Goal: Share content: Share content

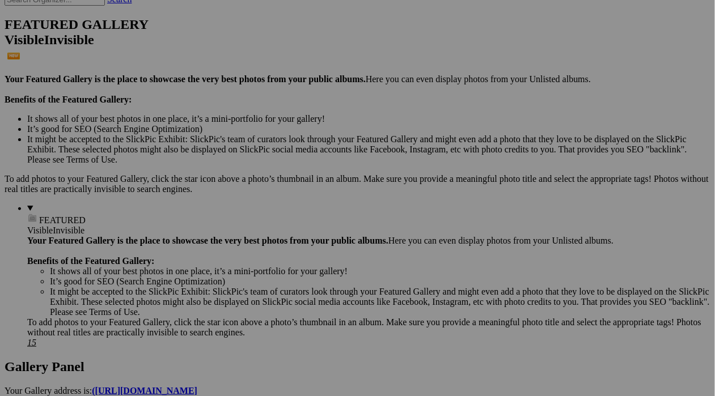
scroll to position [289, 0]
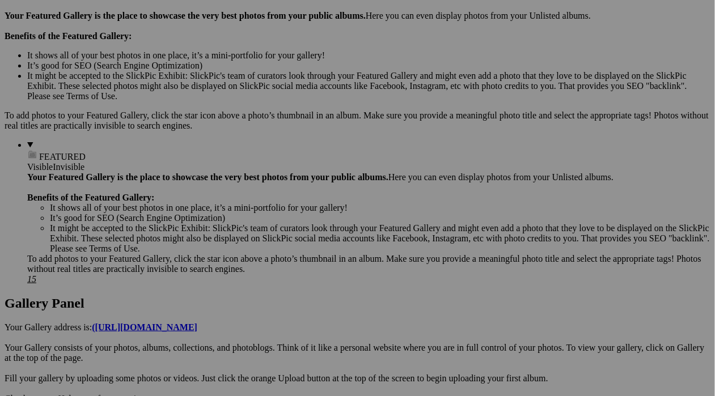
scroll to position [423, 0]
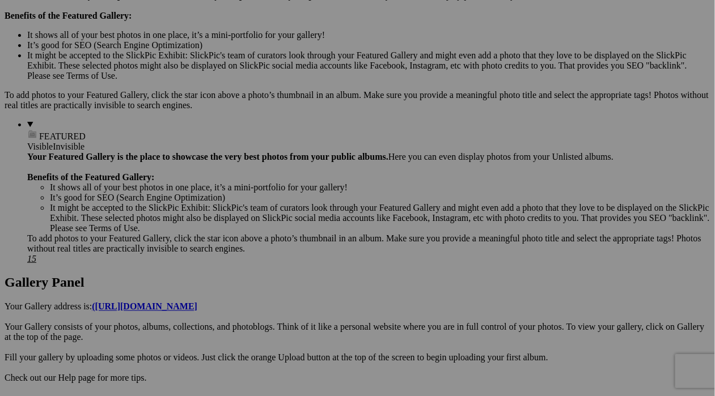
scroll to position [370, 0]
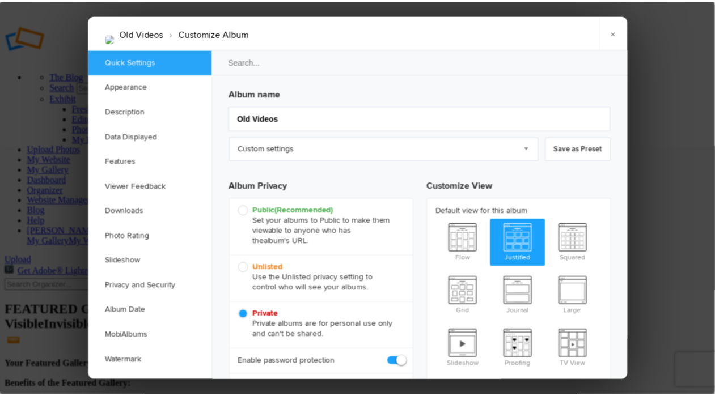
scroll to position [0, 0]
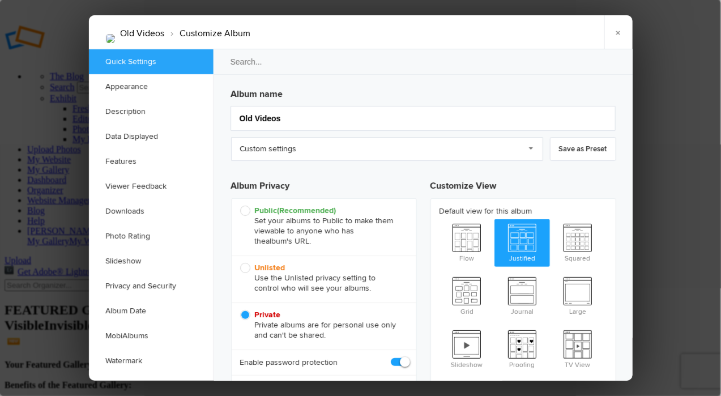
click at [309, 275] on span "Unlisted Use the Unlisted privacy setting to control who will see your albums." at bounding box center [321, 278] width 162 height 31
click at [240, 263] on input "Unlisted Use the Unlisted privacy setting to control who will see your albums." at bounding box center [240, 262] width 1 height 1
radio input "true"
click at [620, 31] on link "×" at bounding box center [619, 32] width 28 height 34
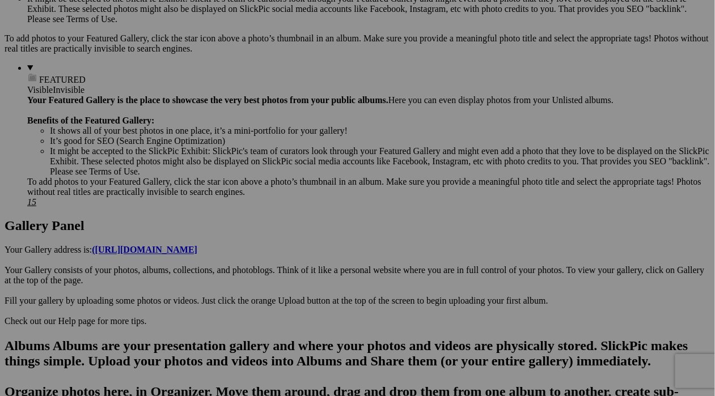
scroll to position [426, 0]
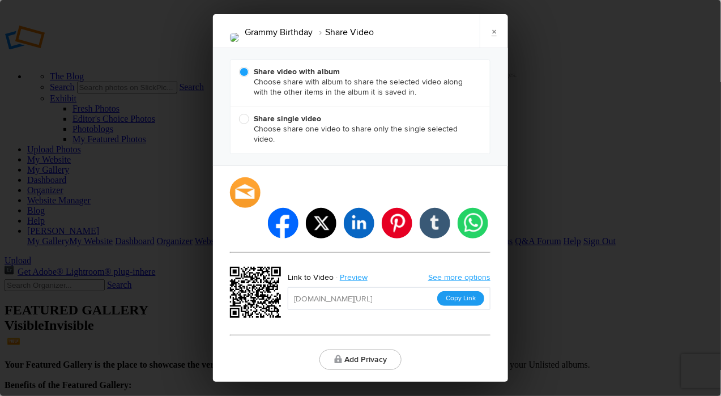
click at [471, 291] on button "Copy Link" at bounding box center [460, 298] width 47 height 15
click at [495, 45] on link "×" at bounding box center [494, 31] width 28 height 34
